Goal: Transaction & Acquisition: Purchase product/service

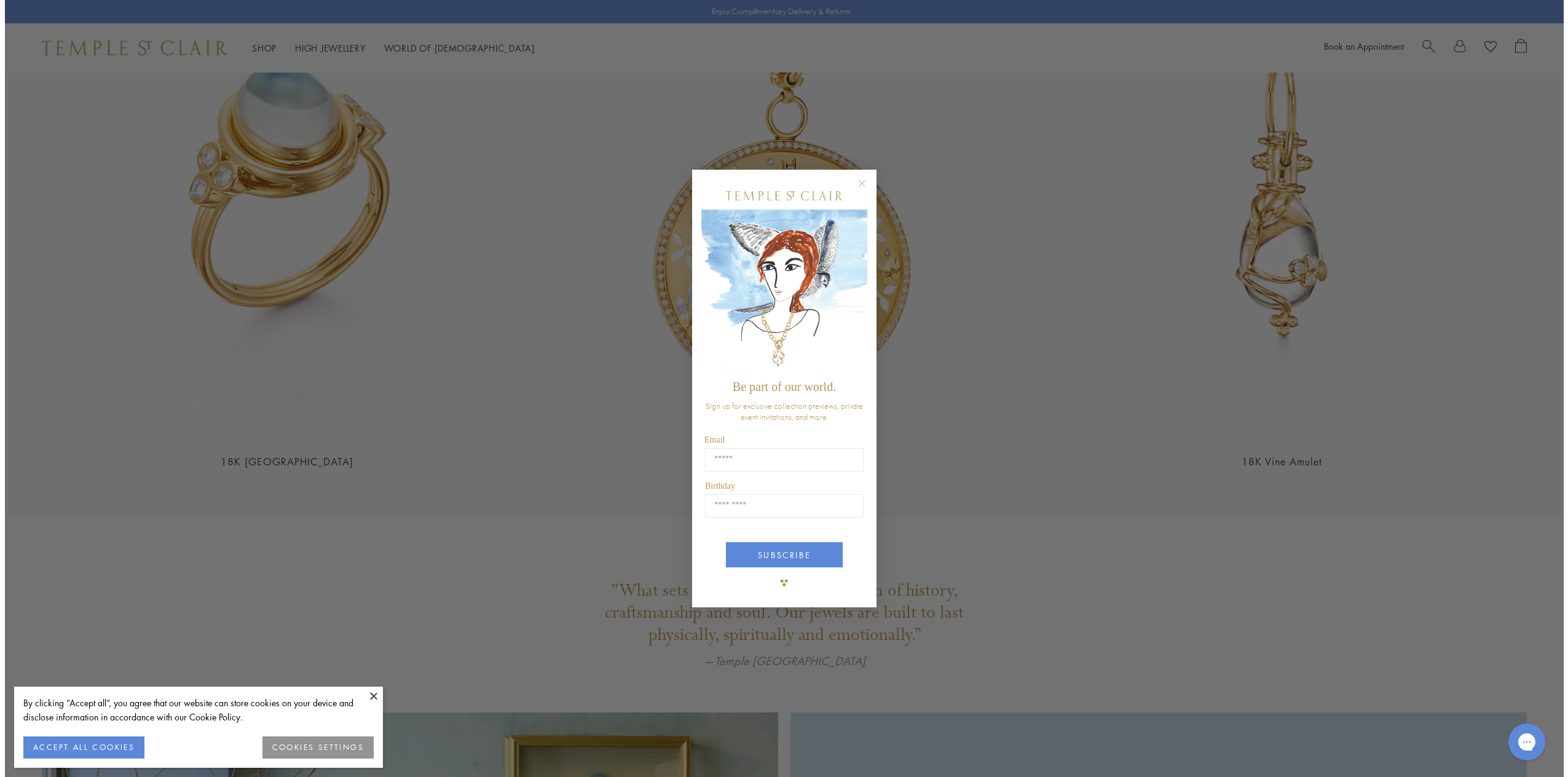
scroll to position [3515, 0]
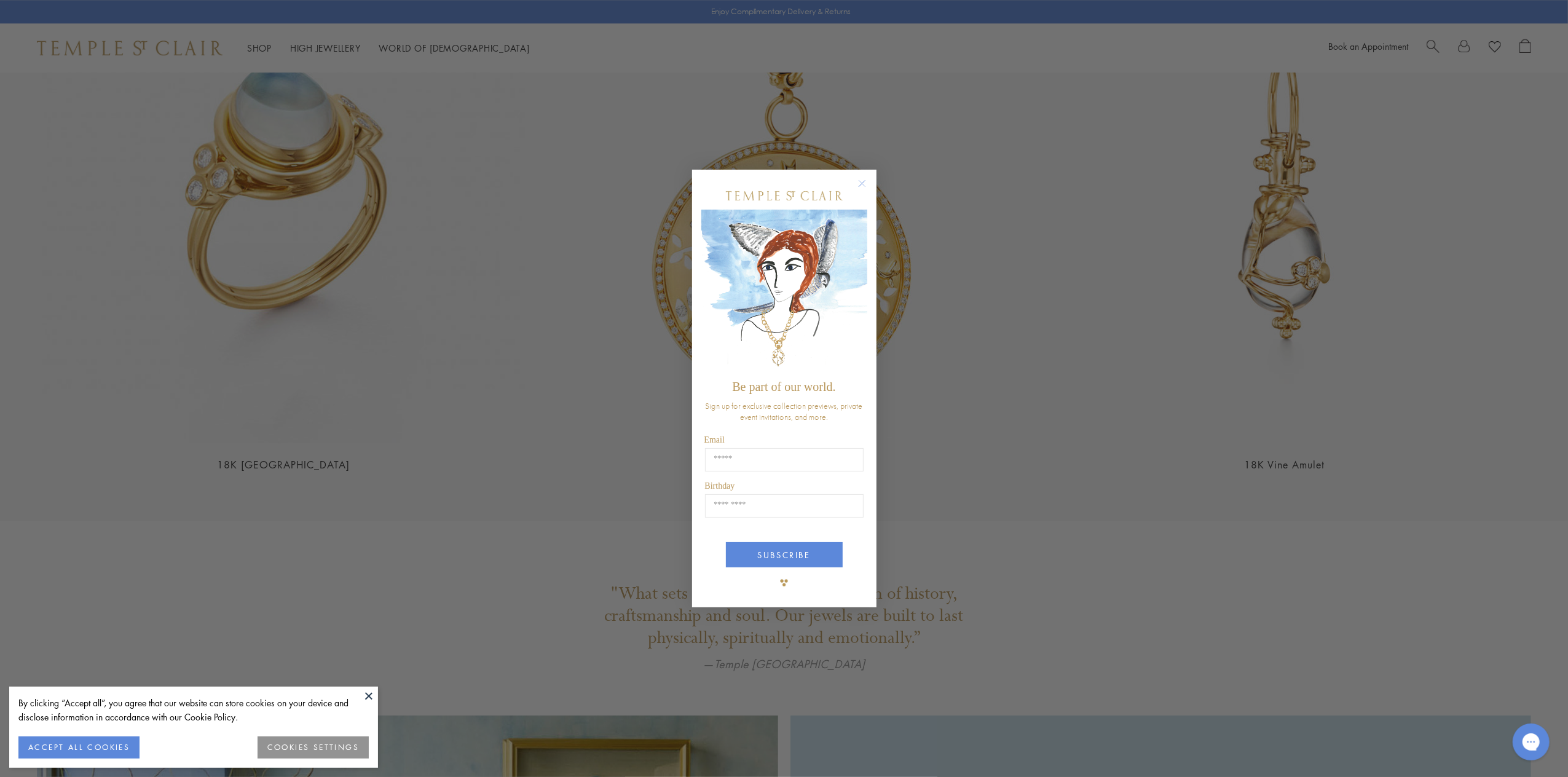
click at [866, 182] on circle "Close dialog" at bounding box center [861, 183] width 15 height 15
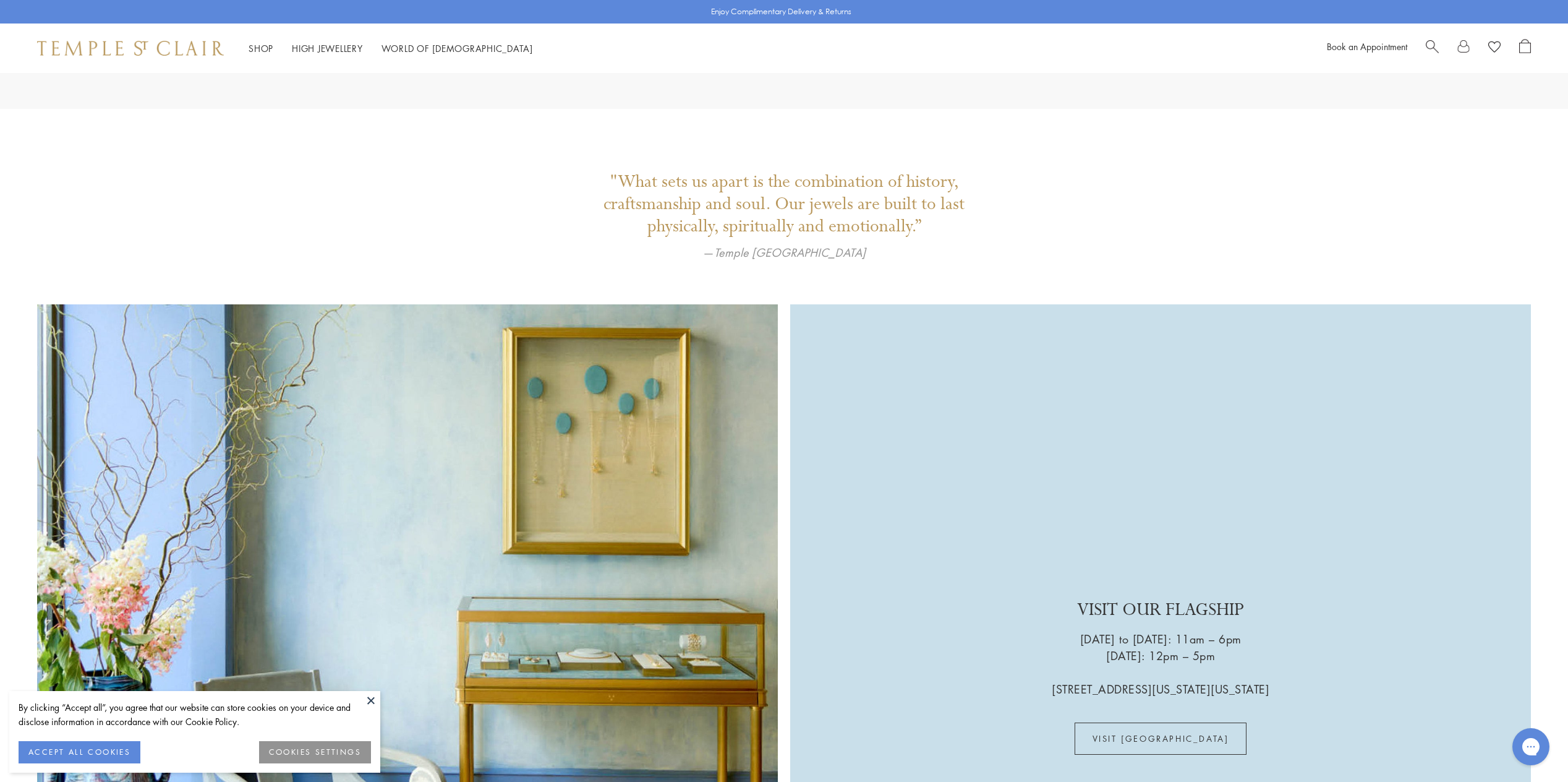
scroll to position [3959, 0]
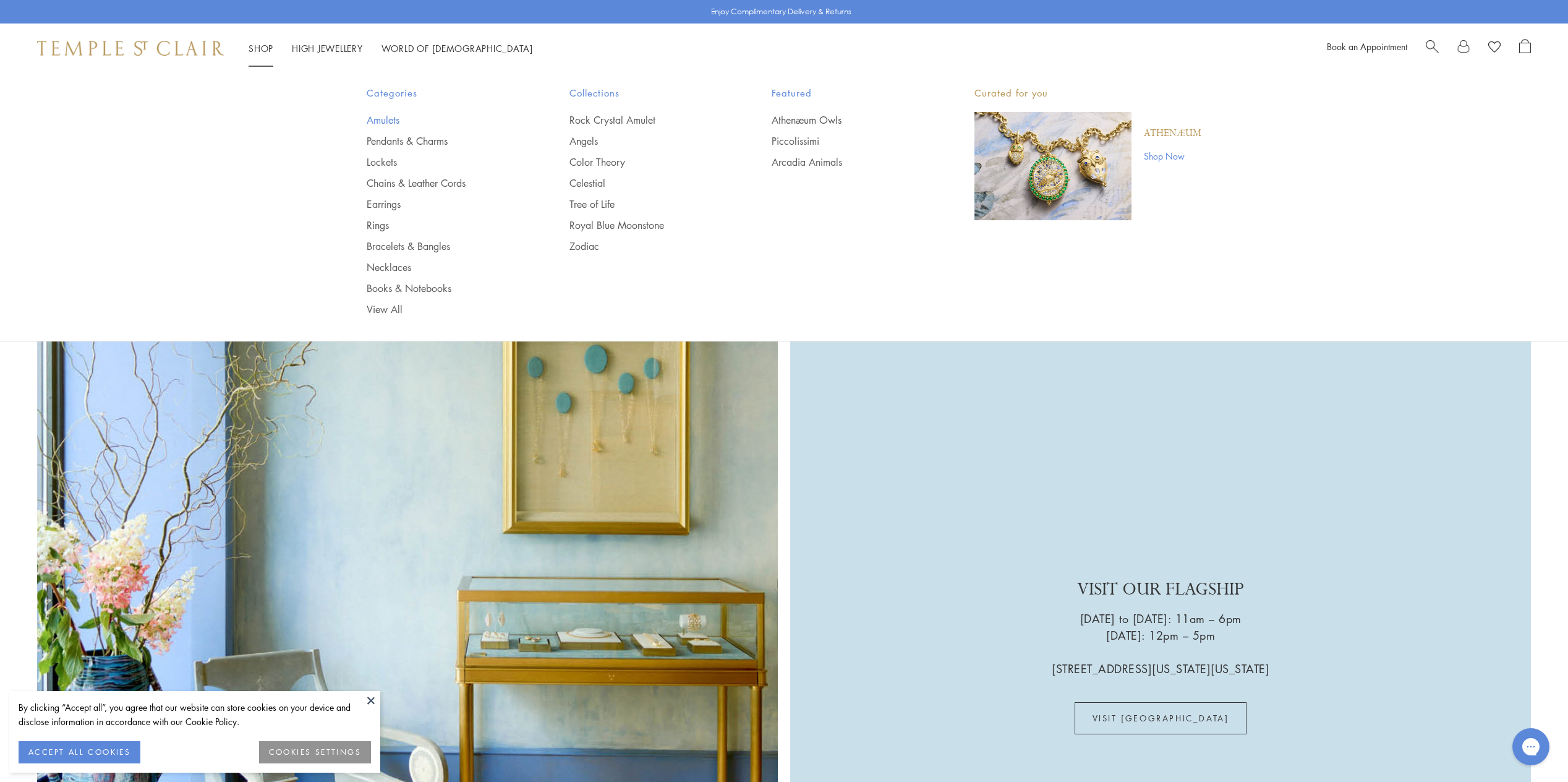
click at [376, 120] on link "Amulets" at bounding box center [443, 120] width 154 height 14
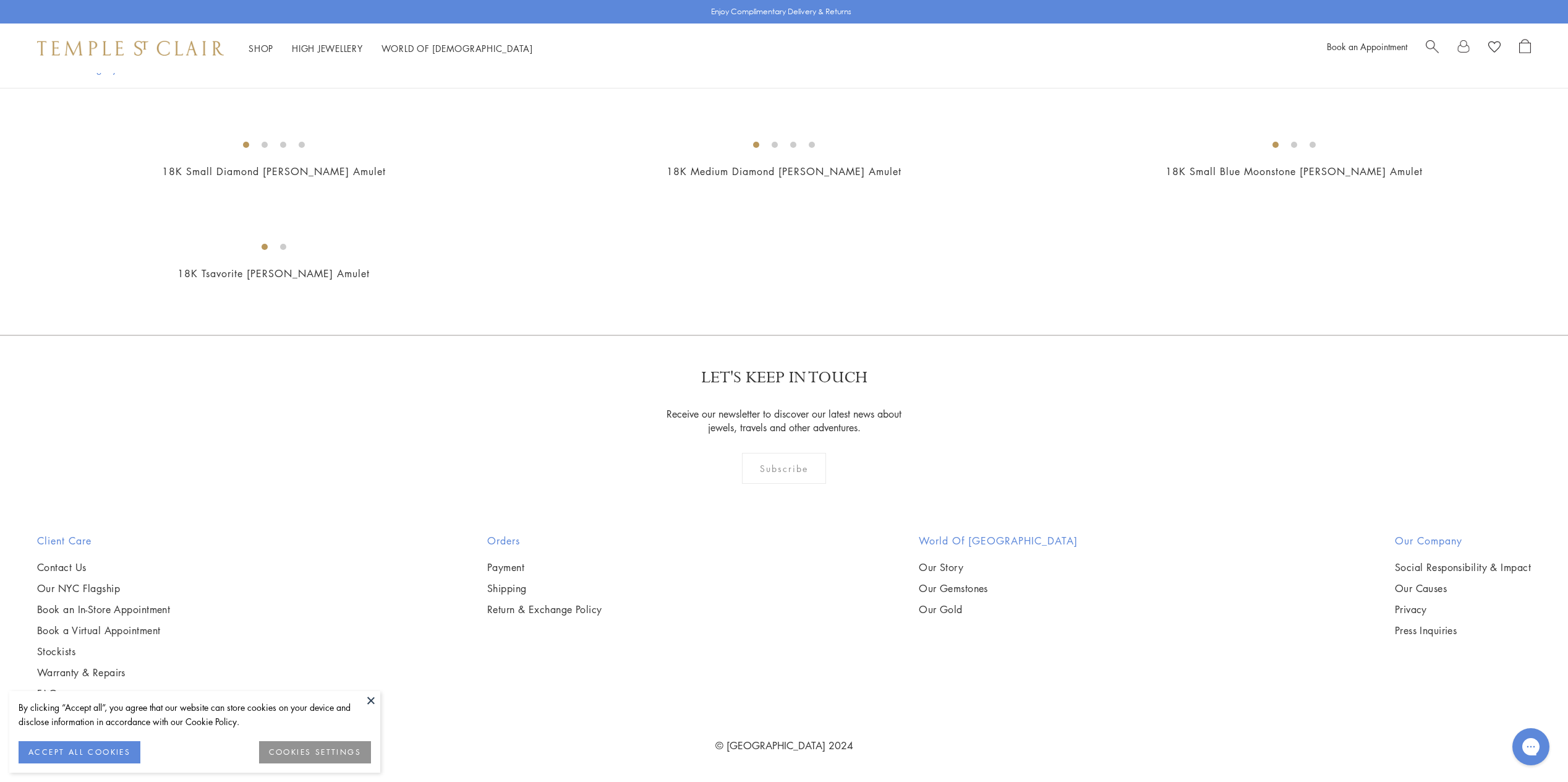
scroll to position [5567, 0]
click at [0, 0] on img at bounding box center [0, 0] width 0 height 0
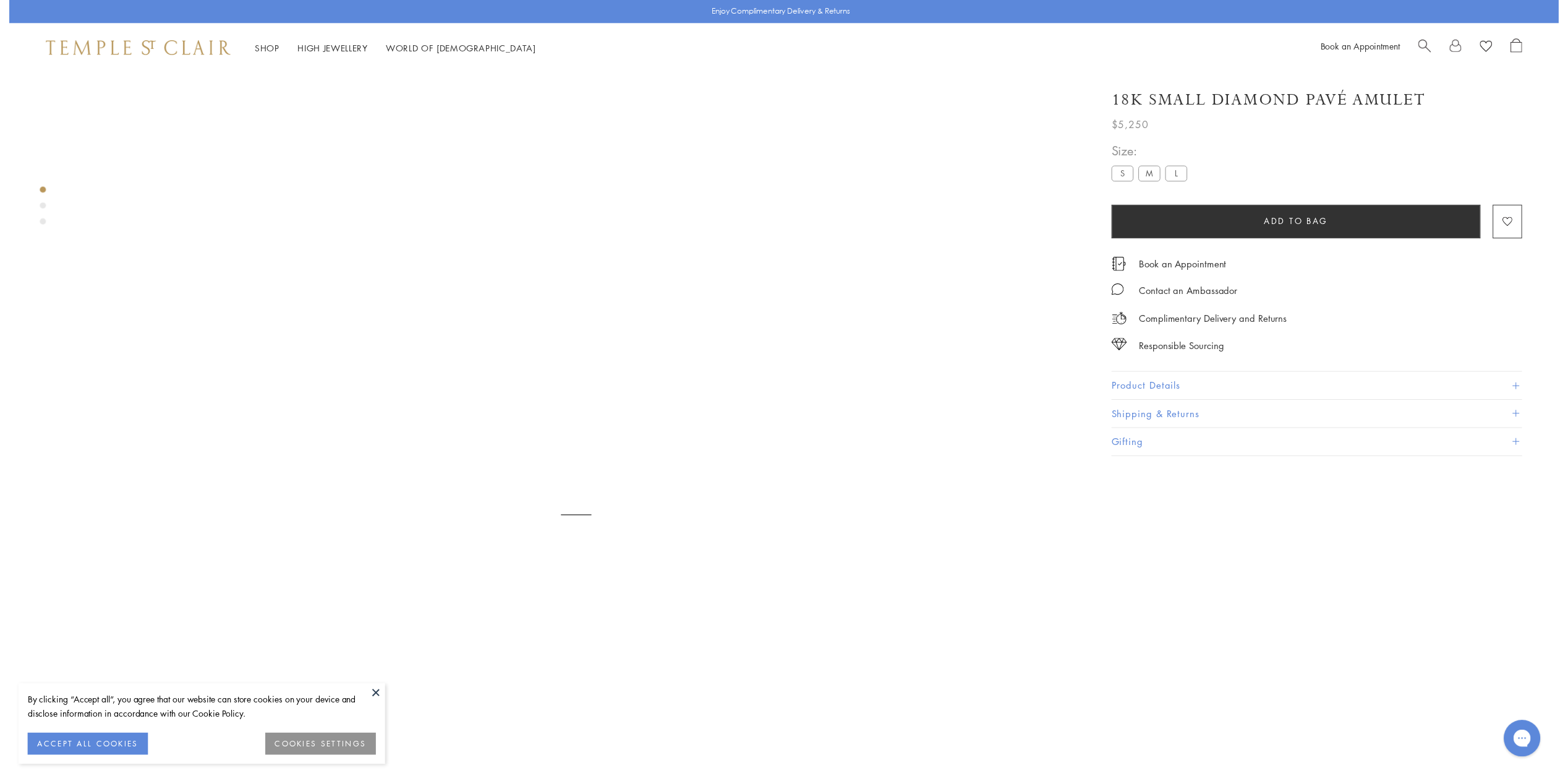
scroll to position [73, 0]
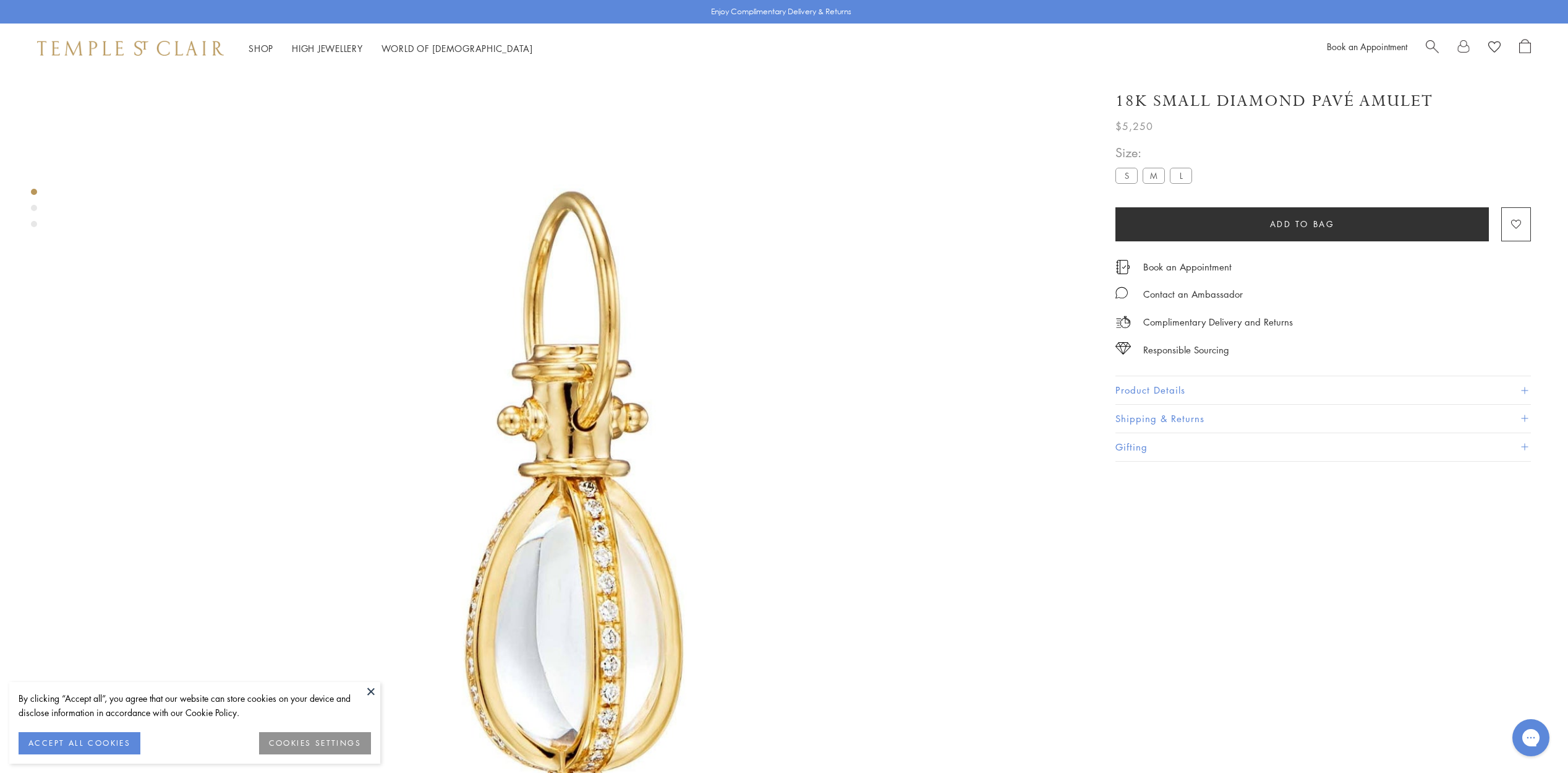
click at [1172, 388] on button "Product Details" at bounding box center [1323, 390] width 415 height 28
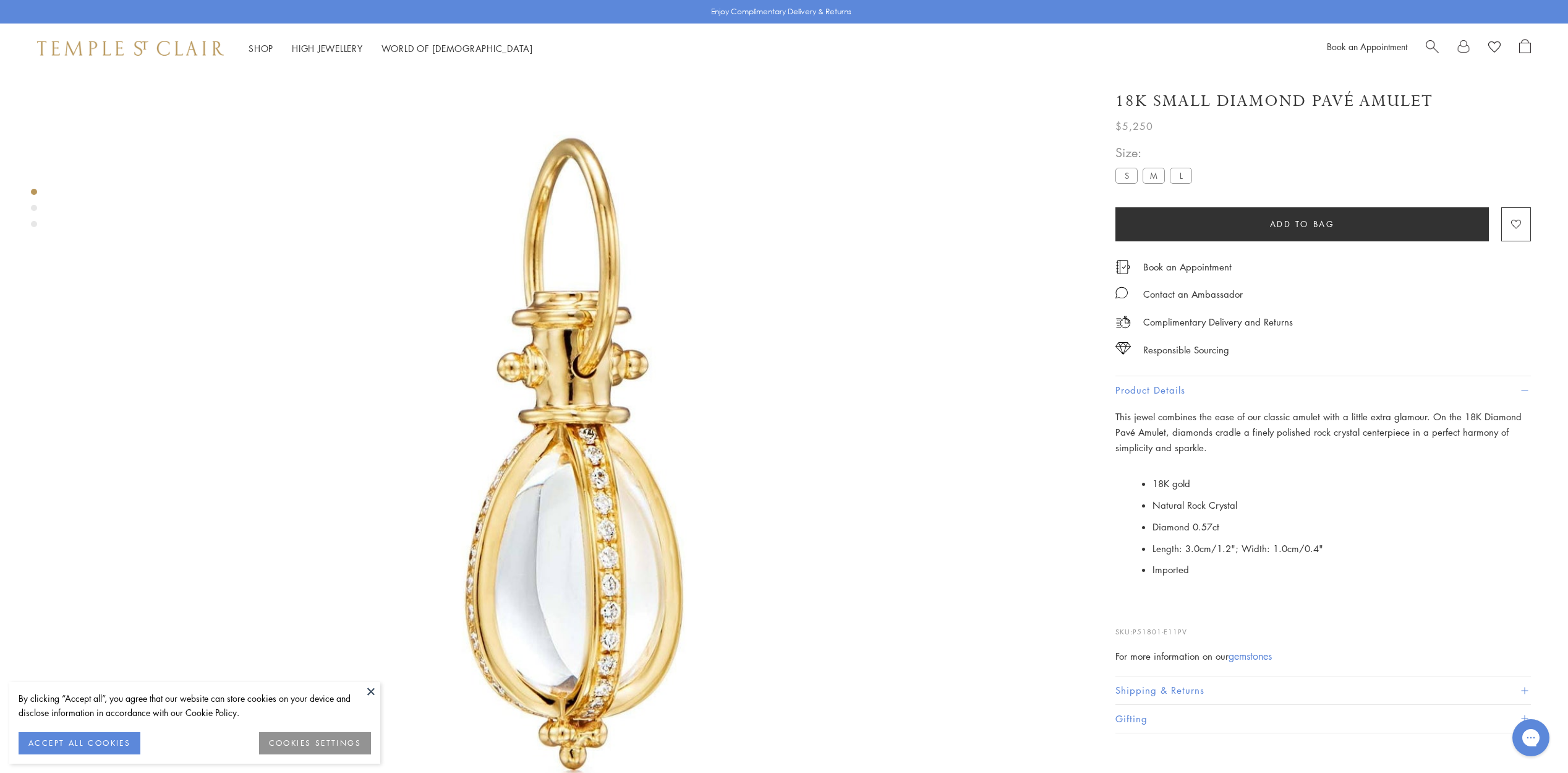
scroll to position [197, 0]
